Goal: Task Accomplishment & Management: Use online tool/utility

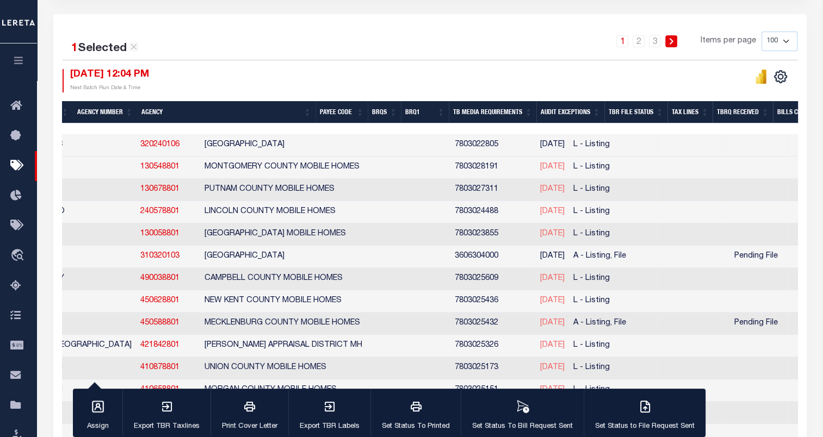
scroll to position [0, 218]
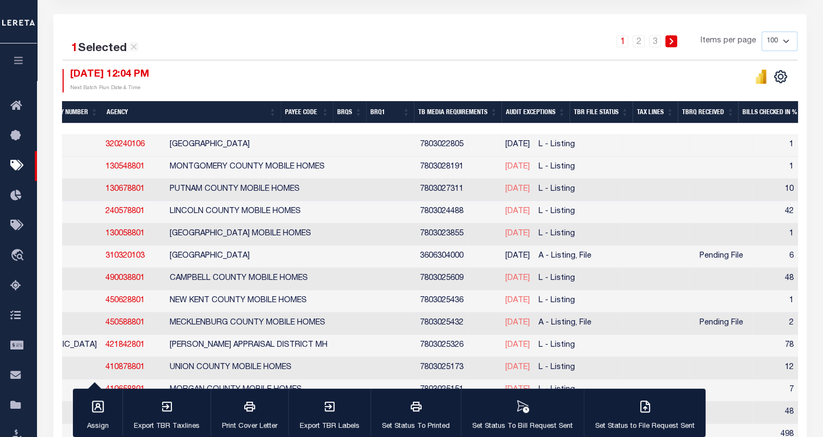
click at [505, 166] on span "[DATE]" at bounding box center [517, 167] width 24 height 8
checkbox input "true"
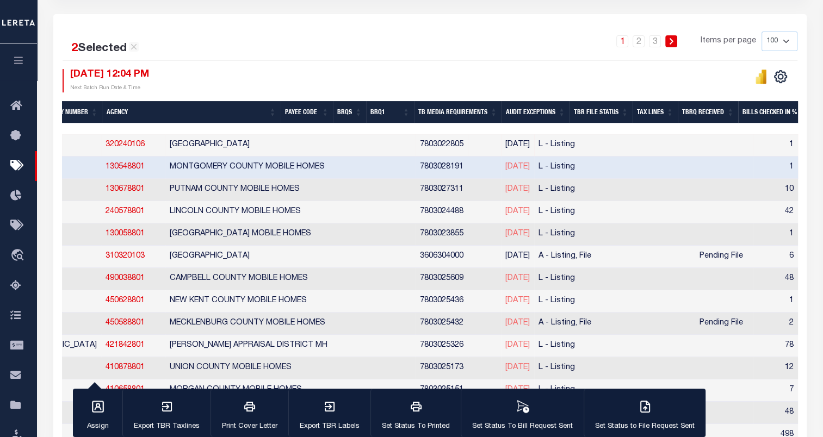
click at [505, 190] on span "[DATE]" at bounding box center [517, 189] width 24 height 8
checkbox input "true"
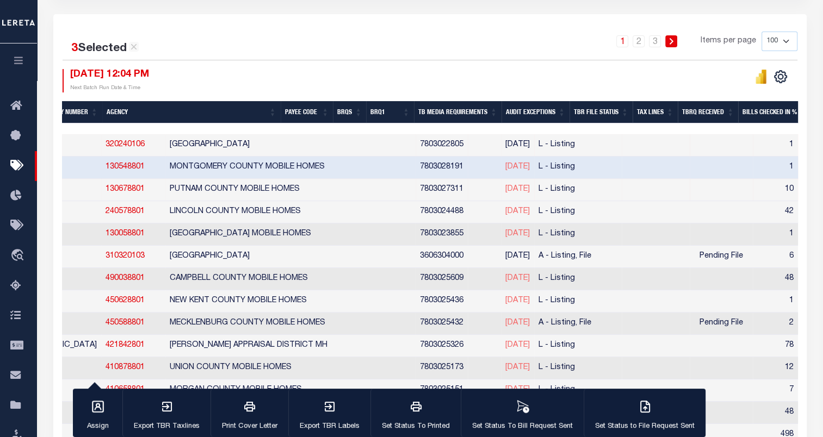
click at [505, 209] on span "[DATE]" at bounding box center [517, 212] width 24 height 8
checkbox input "true"
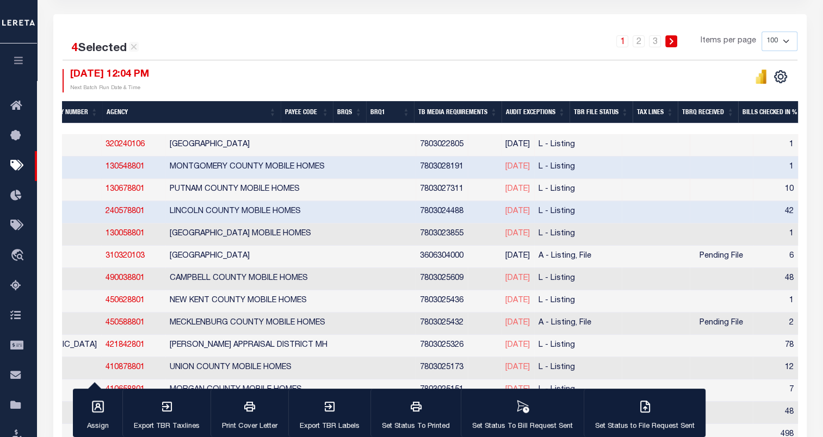
click at [501, 238] on td "[DATE]" at bounding box center [517, 235] width 33 height 22
checkbox input "true"
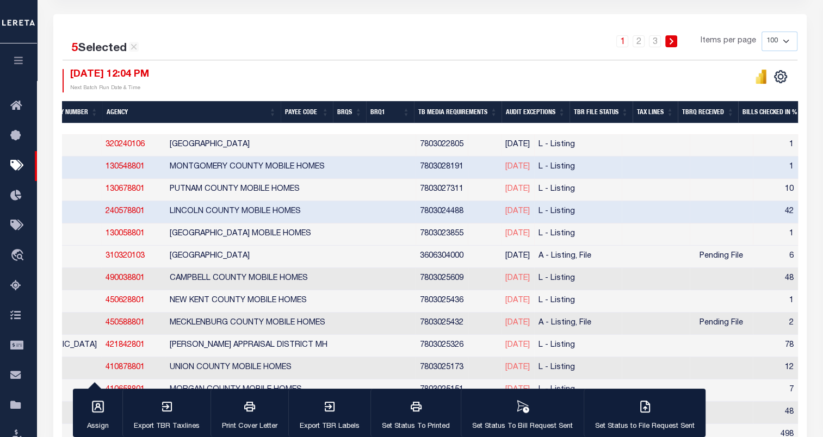
click at [505, 259] on span "[DATE]" at bounding box center [517, 256] width 24 height 8
checkbox input "true"
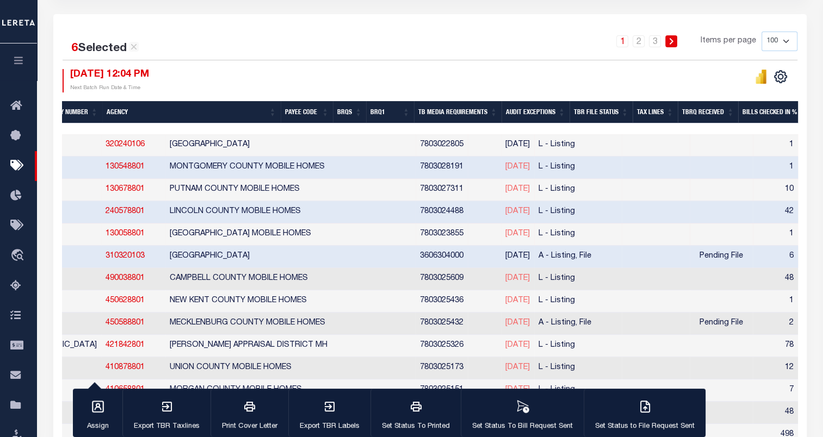
click at [505, 275] on span "[DATE]" at bounding box center [517, 279] width 24 height 8
checkbox input "true"
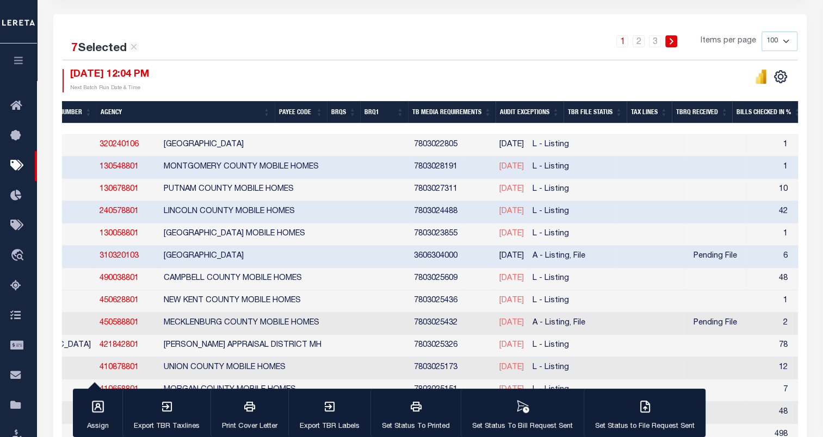
click at [360, 113] on th "BRQS" at bounding box center [343, 112] width 33 height 22
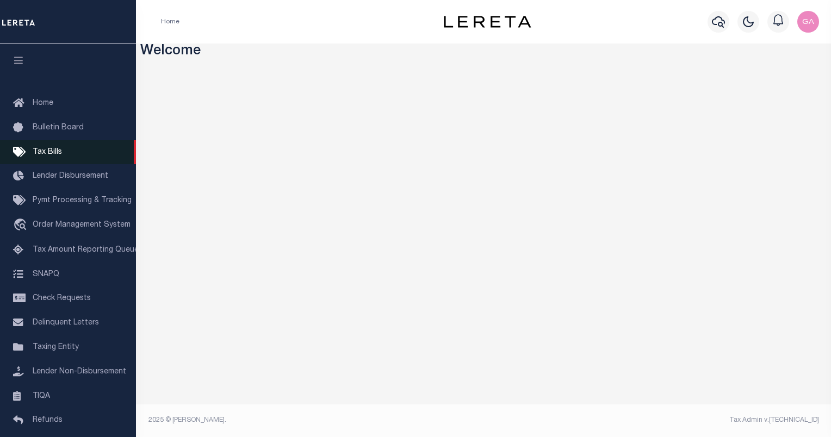
click at [43, 156] on span "Tax Bills" at bounding box center [47, 152] width 29 height 8
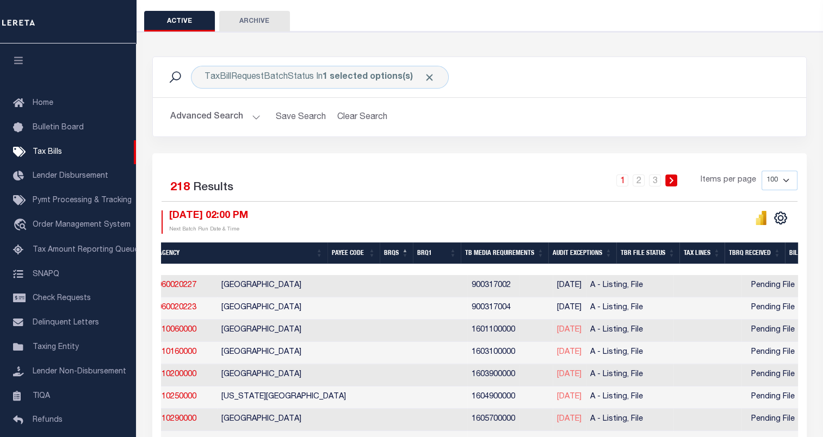
click at [411, 252] on th "BRQS" at bounding box center [396, 254] width 33 height 22
click at [776, 179] on select "100 200 500 1000" at bounding box center [779, 181] width 36 height 20
select select "1000"
click at [761, 171] on select "100 200 500 1000" at bounding box center [779, 181] width 36 height 20
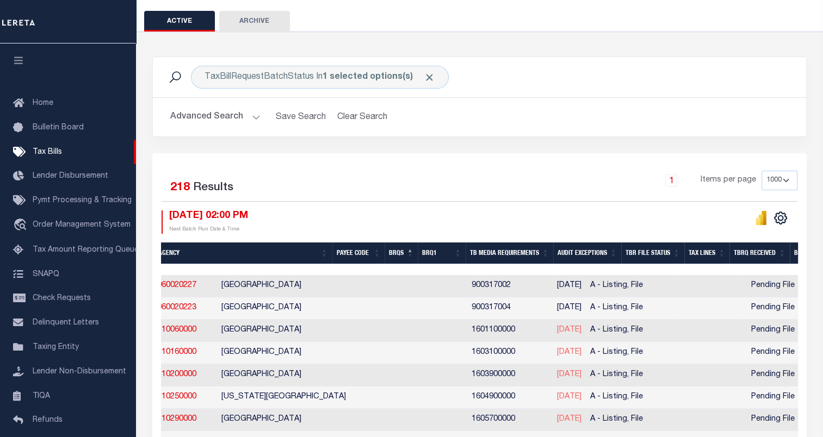
click at [412, 252] on th "BRQS" at bounding box center [401, 254] width 33 height 22
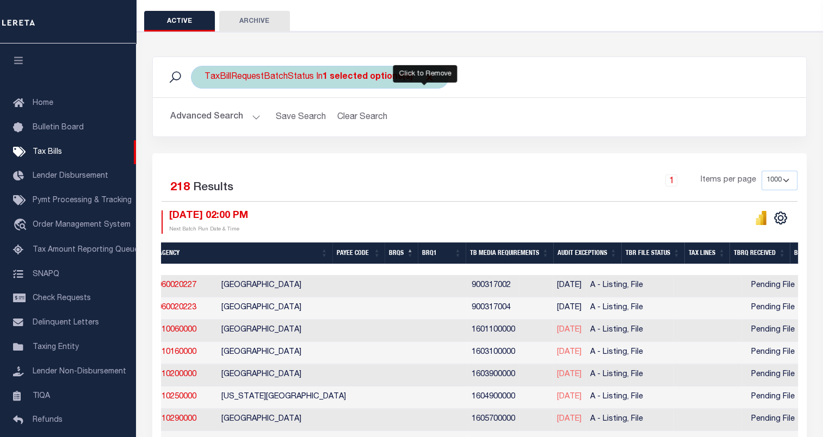
click at [424, 78] on span "Click to Remove" at bounding box center [429, 77] width 11 height 11
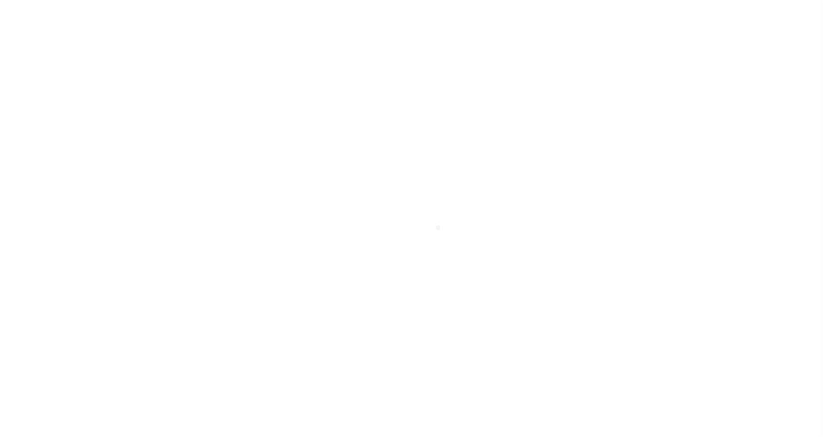
select select "1000"
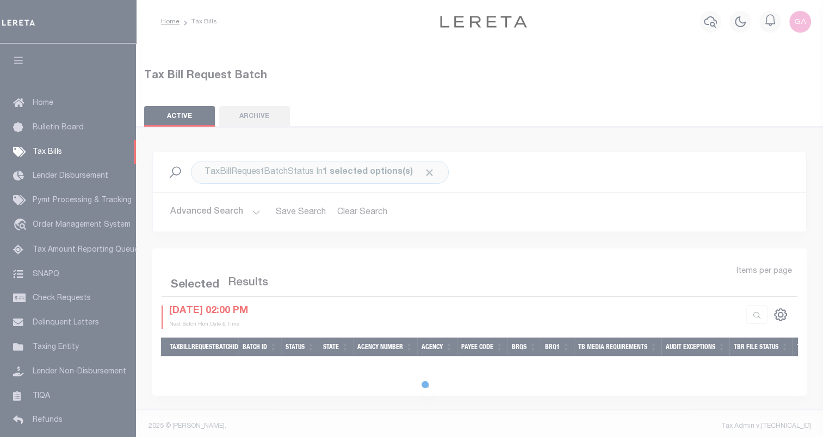
select select "1000"
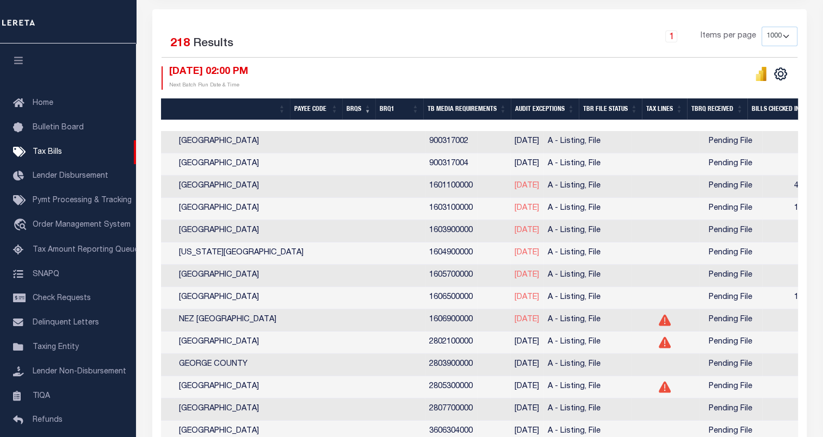
scroll to position [0, 324]
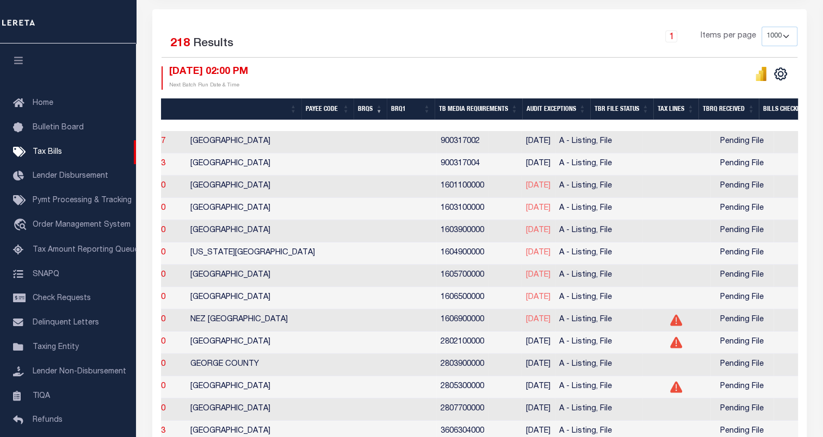
click at [420, 107] on th "BRQ1" at bounding box center [411, 109] width 48 height 22
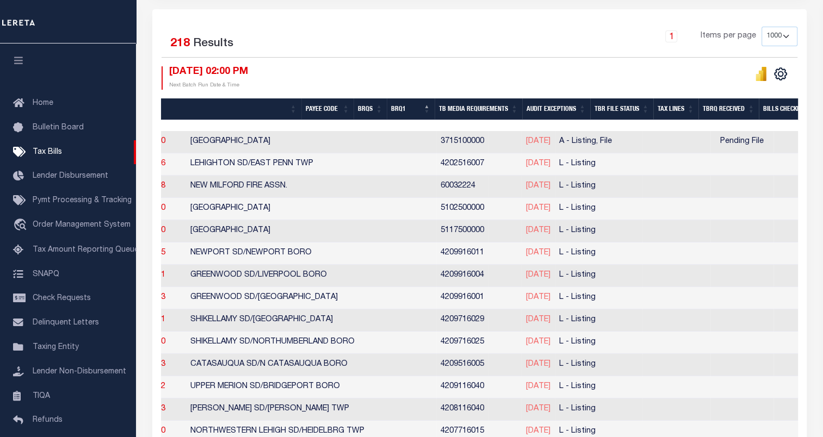
click at [420, 107] on th "BRQ1" at bounding box center [411, 109] width 48 height 22
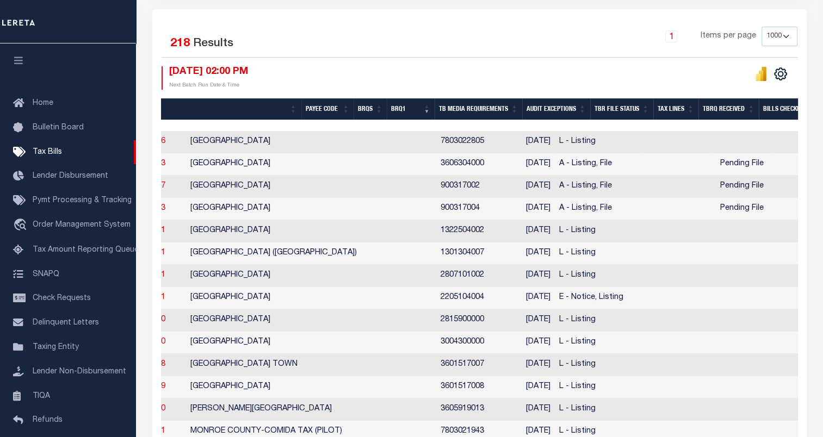
click at [420, 107] on th "BRQ1" at bounding box center [411, 109] width 48 height 22
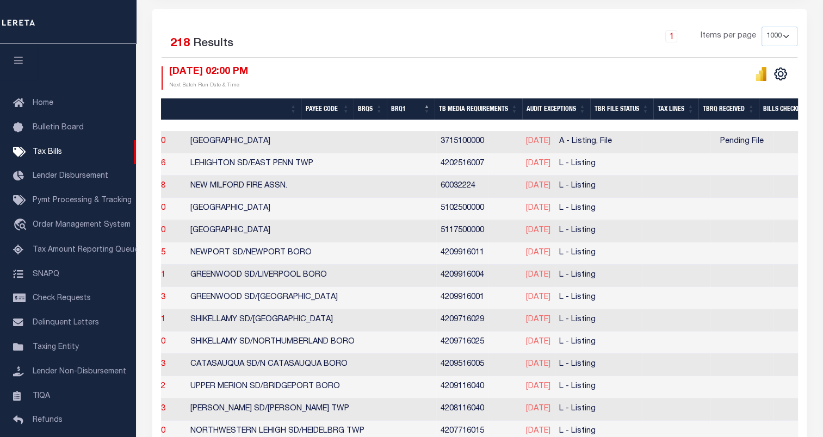
scroll to position [0, 0]
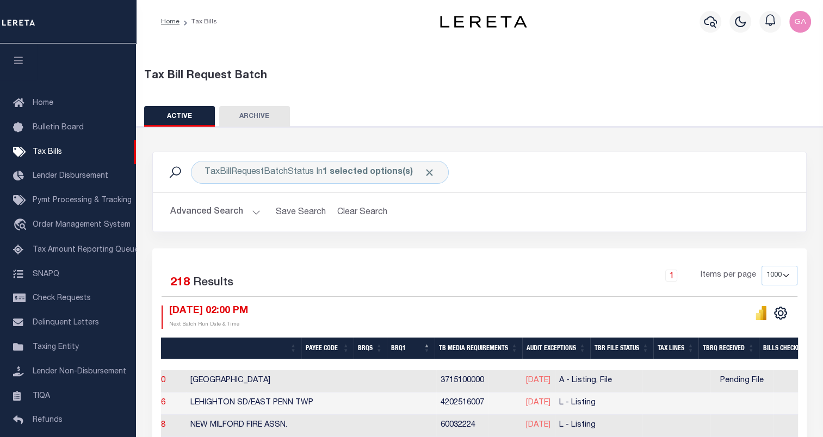
click at [251, 212] on button "Advanced Search" at bounding box center [215, 212] width 90 height 21
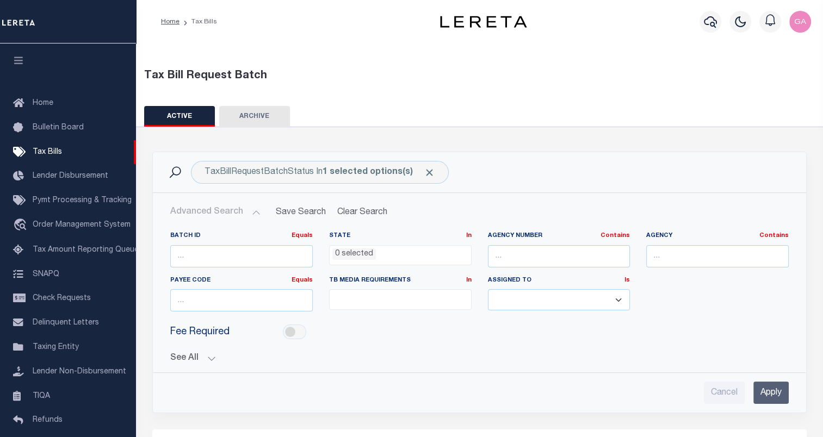
click at [211, 359] on button "See All" at bounding box center [479, 359] width 618 height 10
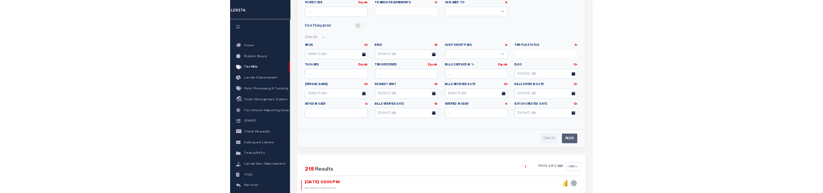
scroll to position [221, 0]
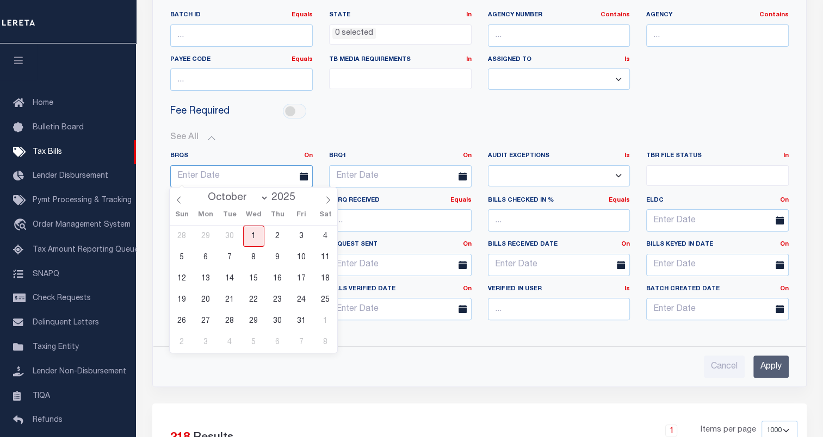
click at [218, 177] on input "text" at bounding box center [241, 176] width 143 height 22
click at [392, 177] on input "text" at bounding box center [400, 176] width 143 height 22
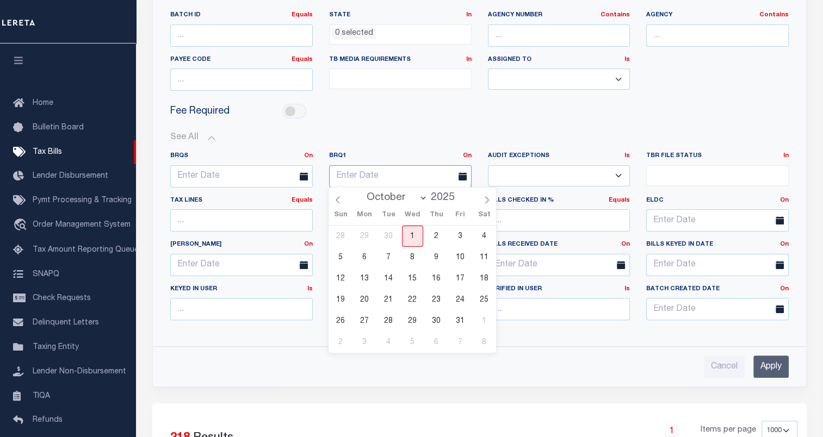
click at [392, 177] on input "text" at bounding box center [400, 176] width 143 height 22
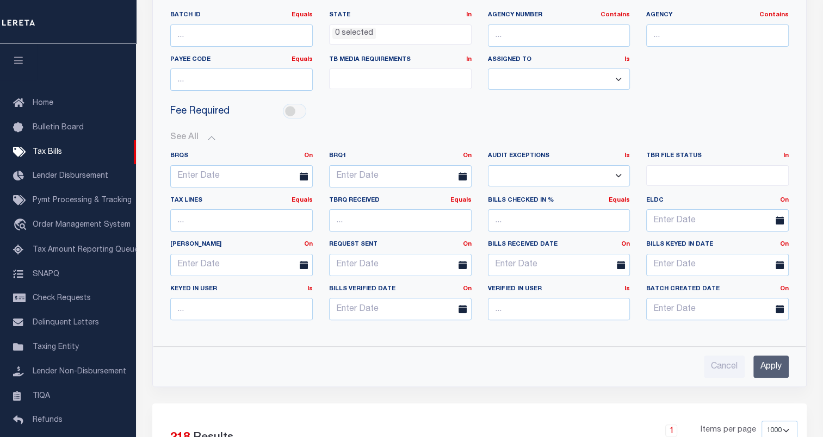
click at [427, 133] on button "See All" at bounding box center [479, 138] width 618 height 10
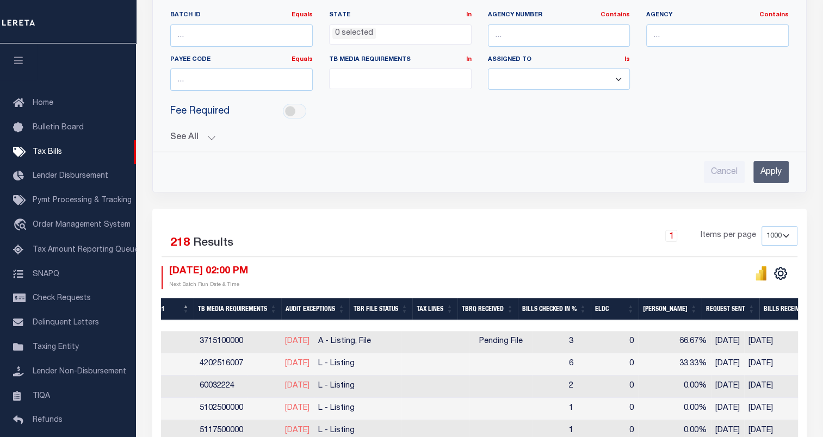
click at [208, 134] on button "See All" at bounding box center [479, 138] width 618 height 10
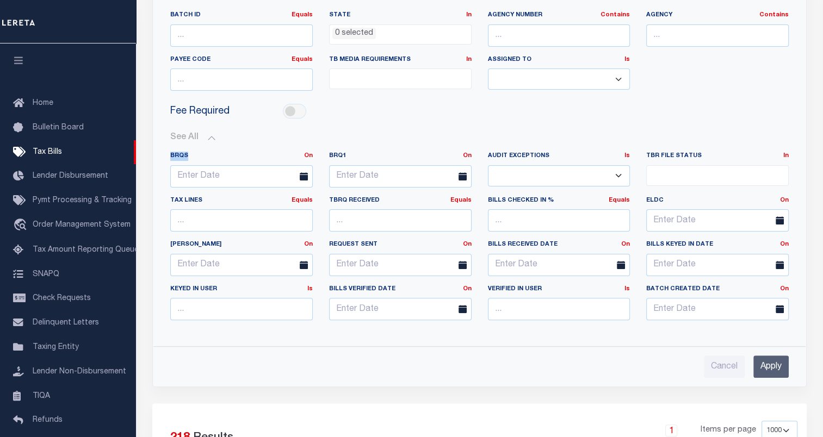
drag, startPoint x: 188, startPoint y: 155, endPoint x: 168, endPoint y: 155, distance: 20.1
click at [168, 155] on label "BRQS On On After Before Between" at bounding box center [241, 156] width 159 height 9
copy label "BRQS"
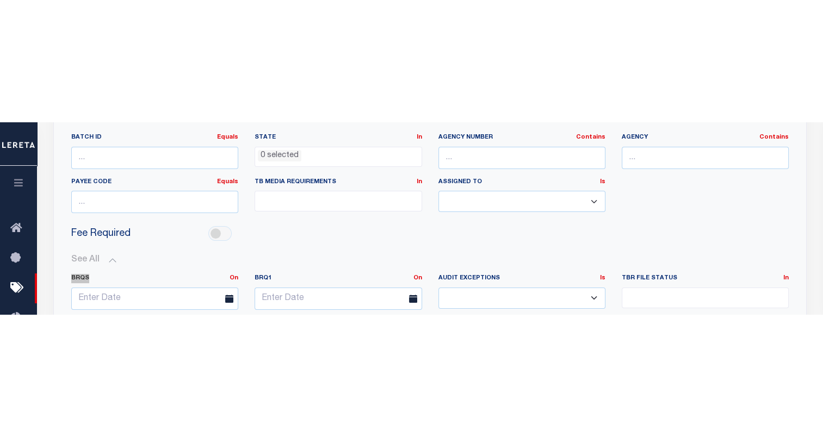
scroll to position [0, 0]
